Goal: Transaction & Acquisition: Purchase product/service

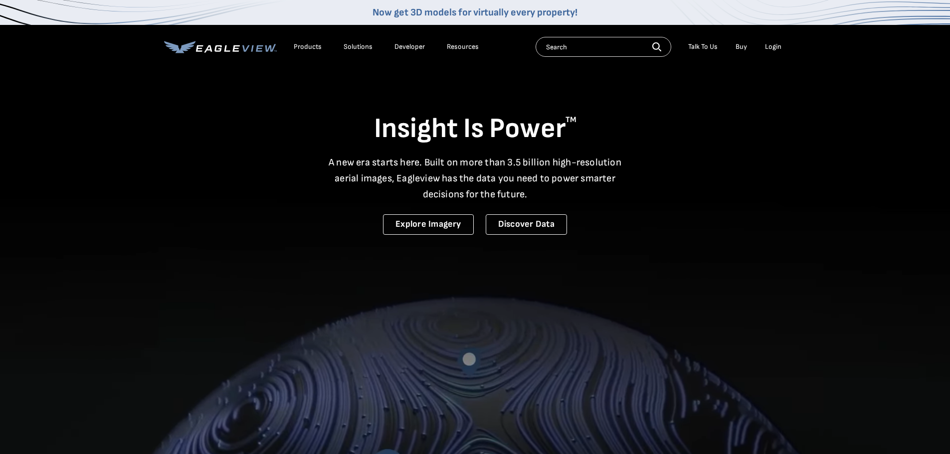
click at [768, 46] on div "Login" at bounding box center [773, 46] width 16 height 9
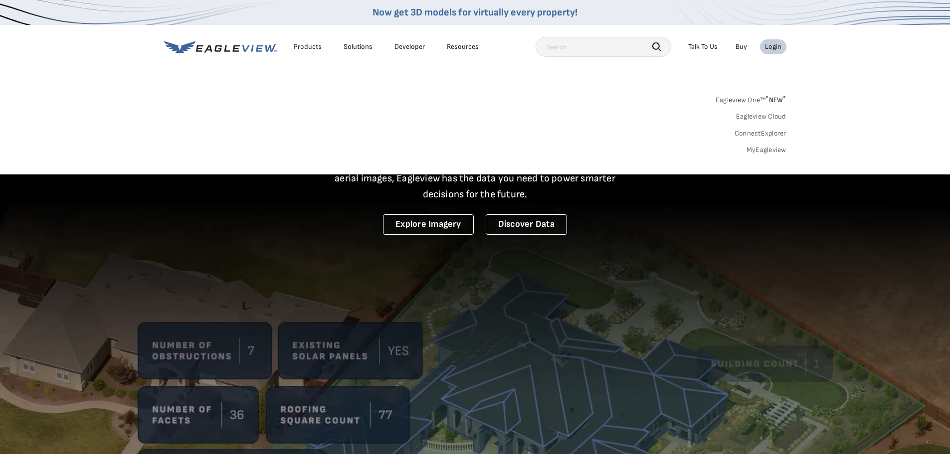
click at [774, 44] on div "Login" at bounding box center [773, 46] width 16 height 9
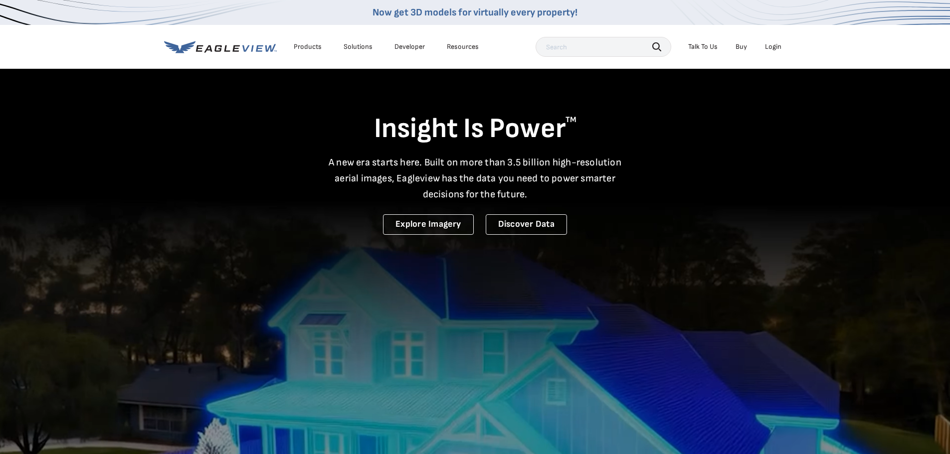
click at [772, 45] on div "Login" at bounding box center [773, 46] width 16 height 9
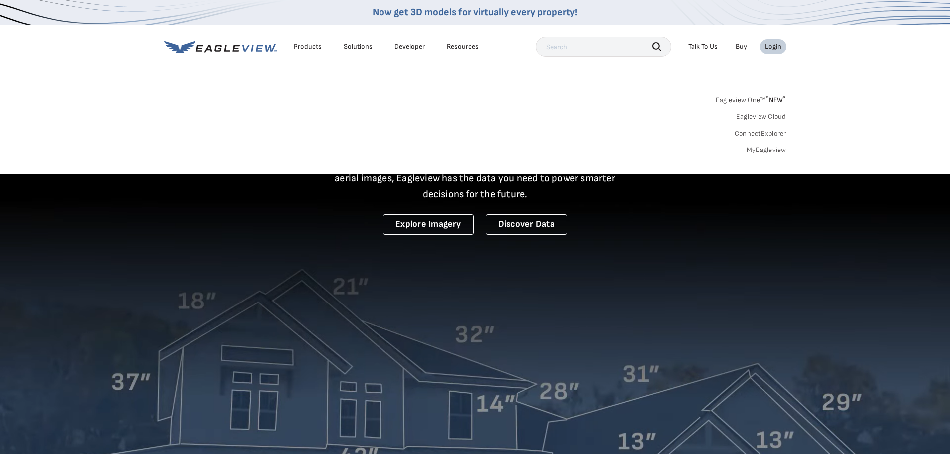
click at [776, 150] on link "MyEagleview" at bounding box center [767, 150] width 40 height 9
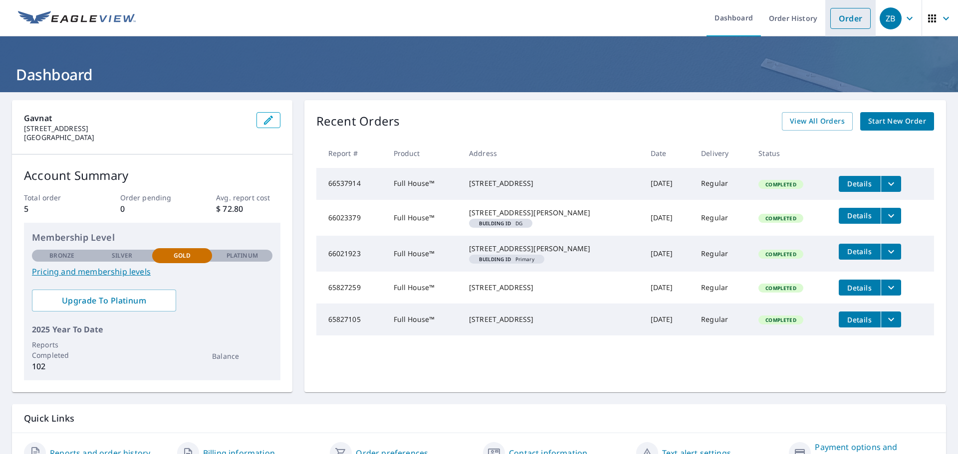
click at [857, 20] on link "Order" at bounding box center [850, 18] width 40 height 21
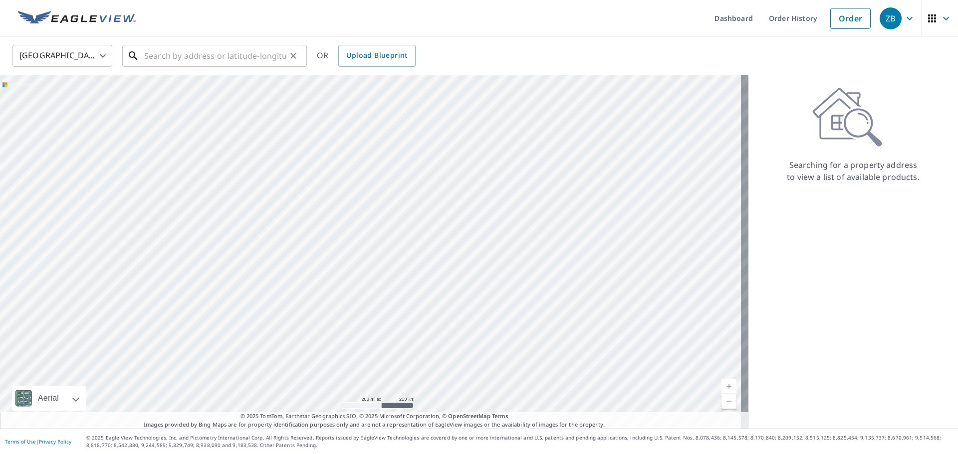
click at [242, 66] on div "​" at bounding box center [214, 56] width 185 height 22
paste input "11591 Tulip St NW • Coon Rapids, MN 55433"
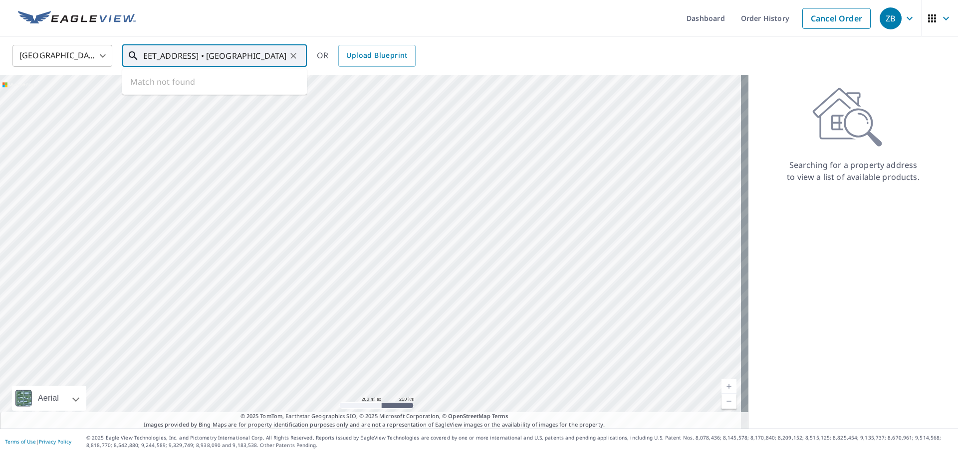
click at [269, 58] on input "11591 Tulip St NW • Coon Rapids, MN 55433" at bounding box center [215, 56] width 142 height 28
click at [271, 55] on input "11591 Tulip St NW • Coon Rapids, MN 55433" at bounding box center [215, 56] width 142 height 28
type input "11591 Tulip St NW • Coon Rapids, MN 55433"
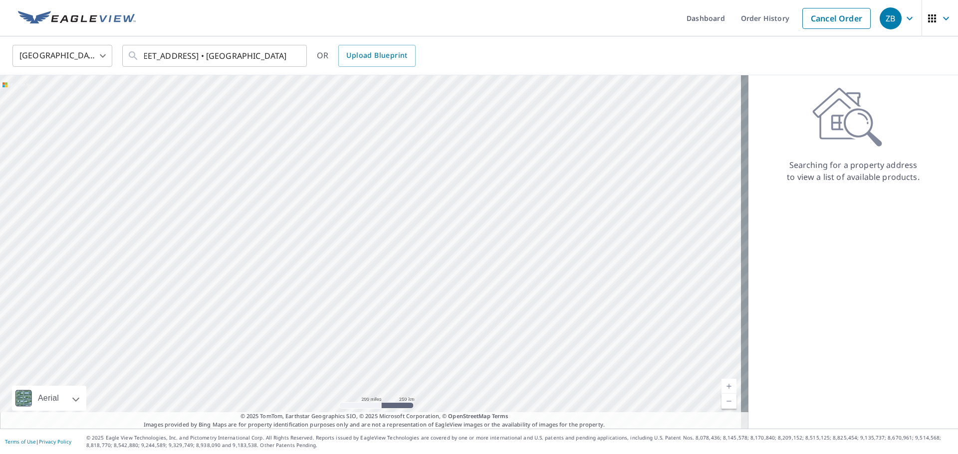
scroll to position [0, 0]
